Goal: Task Accomplishment & Management: Use online tool/utility

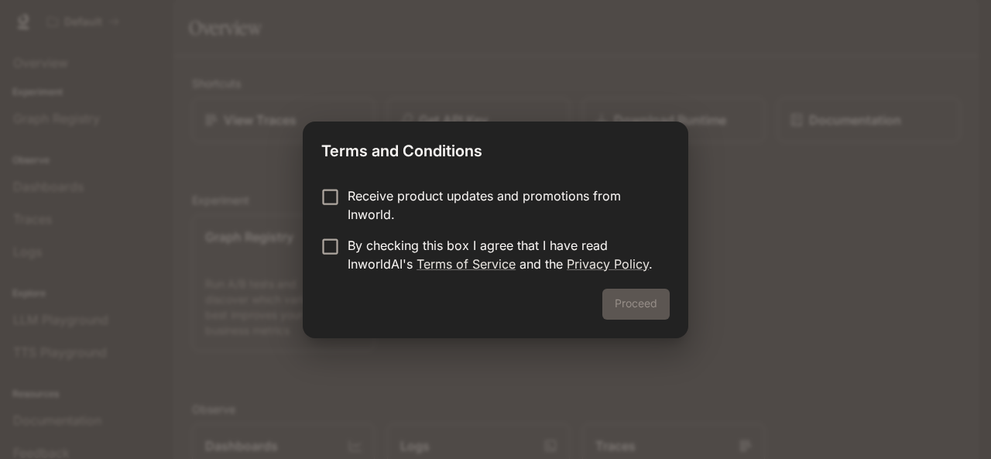
click at [383, 195] on p "Receive product updates and promotions from Inworld." at bounding box center [503, 205] width 310 height 37
click at [361, 244] on p "By checking this box I agree that I have read InworldAI's Terms of Service and …" at bounding box center [503, 254] width 310 height 37
click at [650, 302] on button "Proceed" at bounding box center [635, 304] width 67 height 31
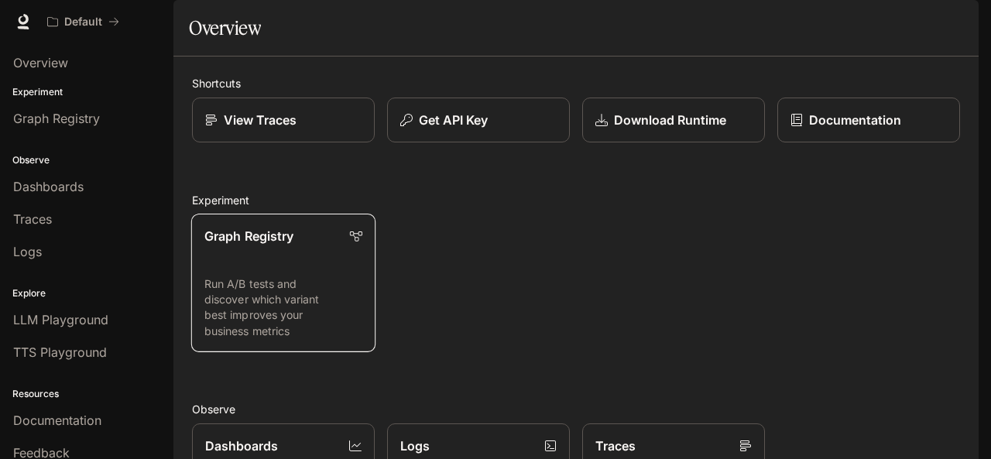
click at [315, 307] on link "Graph Registry Run A/B tests and discover which variant best improves your busi…" at bounding box center [283, 283] width 184 height 139
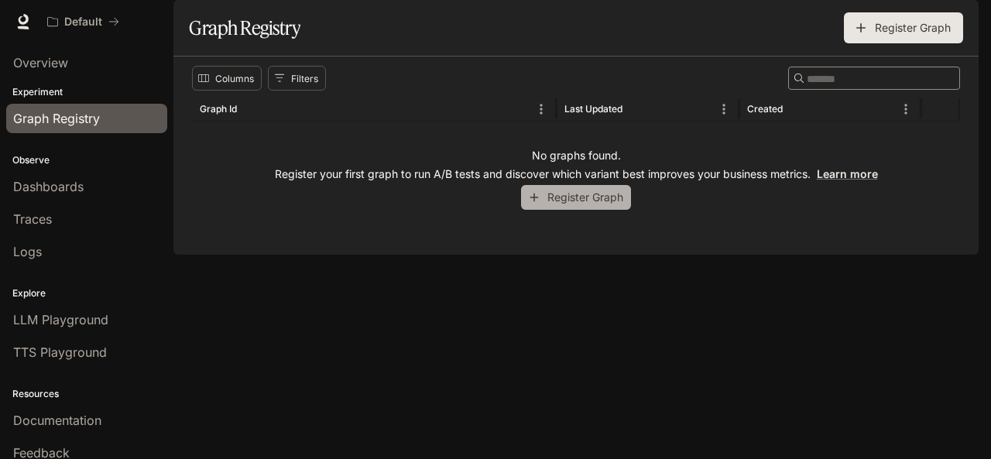
click at [604, 211] on button "Register Graph" at bounding box center [576, 198] width 110 height 26
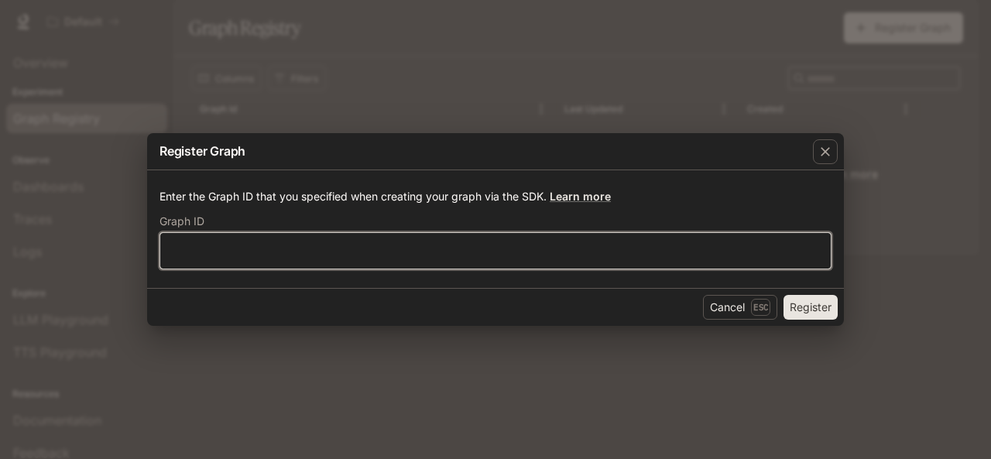
click at [436, 252] on input "text" at bounding box center [495, 250] width 670 height 15
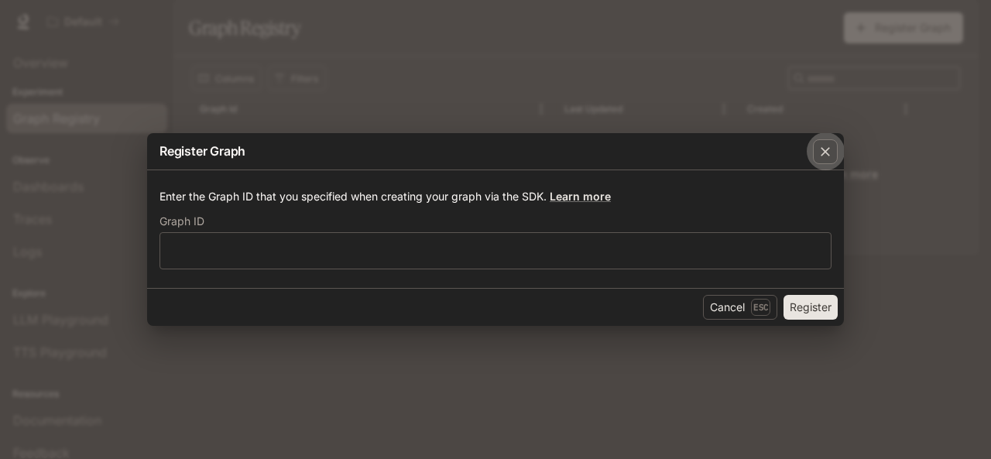
click at [831, 153] on icon "button" at bounding box center [825, 151] width 15 height 15
